Goal: Entertainment & Leisure: Consume media (video, audio)

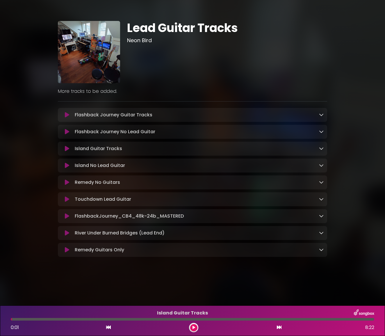
click at [65, 151] on icon at bounding box center [67, 149] width 4 height 6
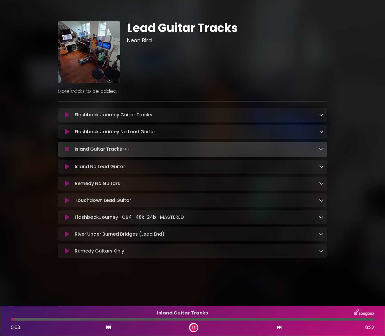
click at [64, 169] on button at bounding box center [66, 167] width 11 height 6
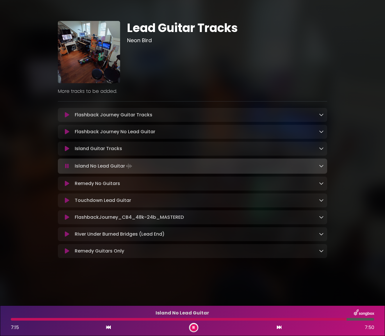
click at [198, 328] on div at bounding box center [193, 327] width 9 height 9
click at [191, 328] on button at bounding box center [193, 327] width 7 height 7
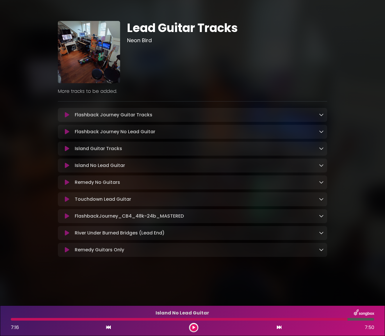
click at [67, 166] on icon at bounding box center [67, 166] width 4 height 6
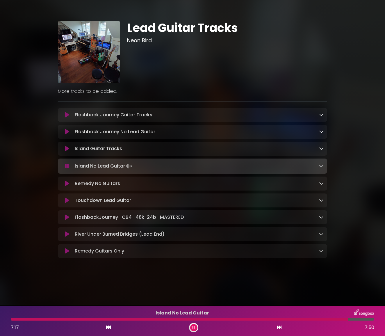
click at [148, 319] on div at bounding box center [179, 319] width 337 height 3
click at [13, 319] on div at bounding box center [80, 319] width 138 height 3
click at [67, 149] on icon at bounding box center [67, 149] width 4 height 6
click at [250, 320] on div at bounding box center [188, 319] width 354 height 3
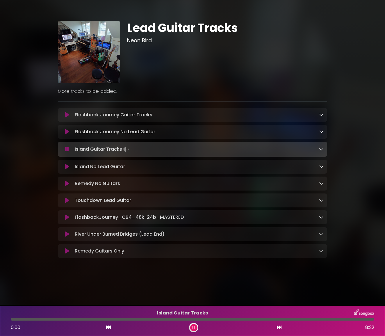
click at [193, 321] on div "Island Guitar Tracks 0:00 8:22" at bounding box center [192, 320] width 371 height 23
click at [194, 320] on div at bounding box center [193, 319] width 364 height 3
click at [206, 320] on div at bounding box center [193, 319] width 364 height 3
click at [215, 319] on div at bounding box center [193, 319] width 364 height 3
click at [224, 319] on div at bounding box center [193, 319] width 364 height 3
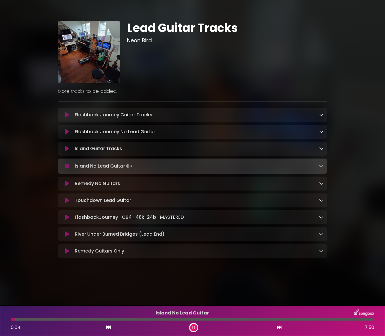
click at [196, 325] on button at bounding box center [193, 327] width 7 height 7
